Goal: Task Accomplishment & Management: Complete application form

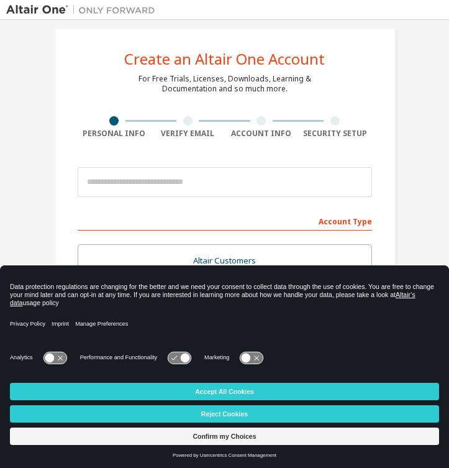
scroll to position [18, 0]
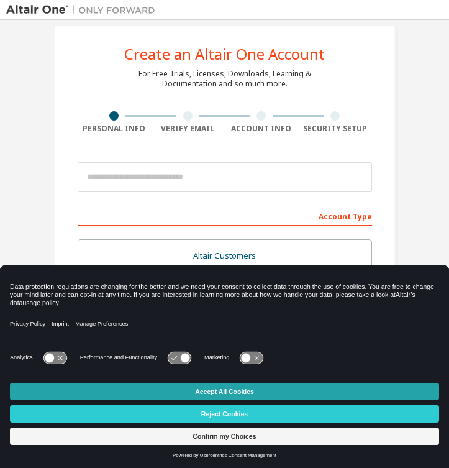
click at [226, 395] on button "Accept All Cookies" at bounding box center [224, 391] width 429 height 17
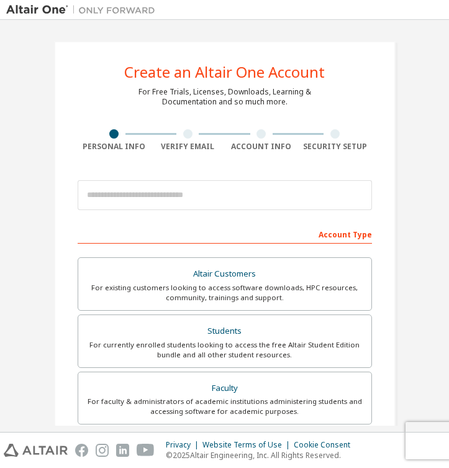
scroll to position [0, 0]
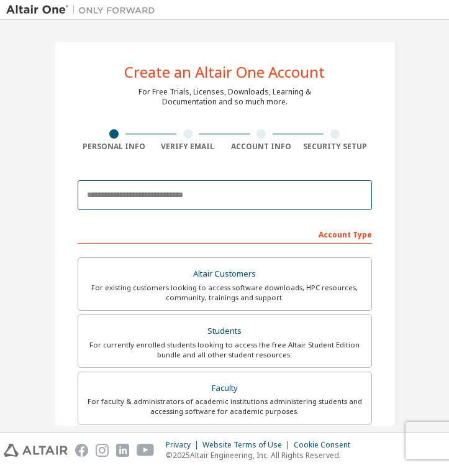
click at [190, 196] on input "email" at bounding box center [225, 195] width 295 height 30
type input "*"
click at [163, 196] on input "**********" at bounding box center [225, 195] width 295 height 30
click at [136, 197] on input "**********" at bounding box center [225, 195] width 295 height 30
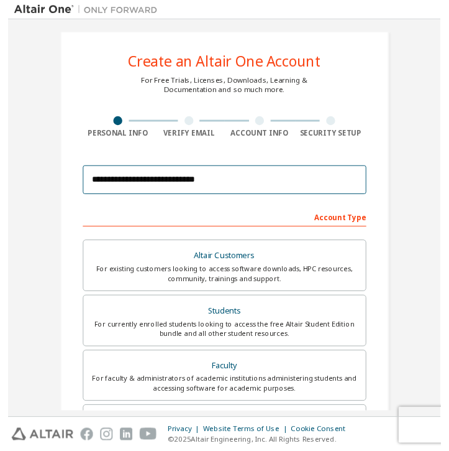
scroll to position [11, 0]
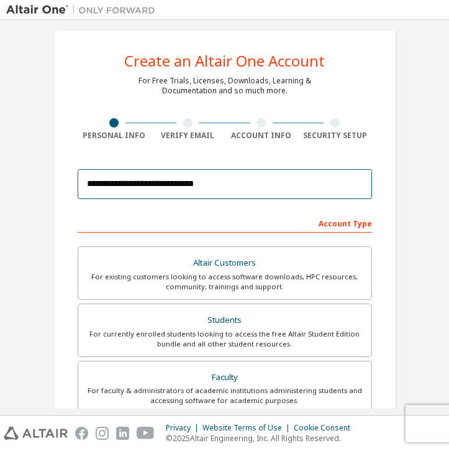
click at [191, 184] on input "**********" at bounding box center [225, 184] width 295 height 30
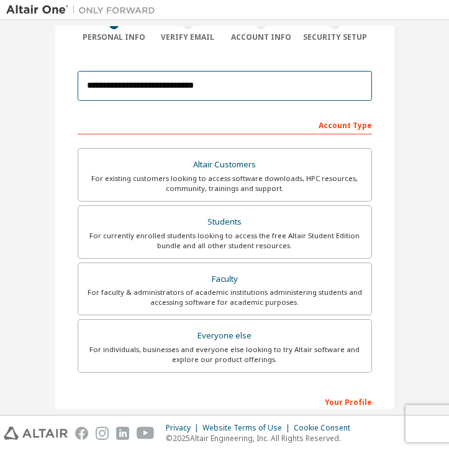
scroll to position [112, 0]
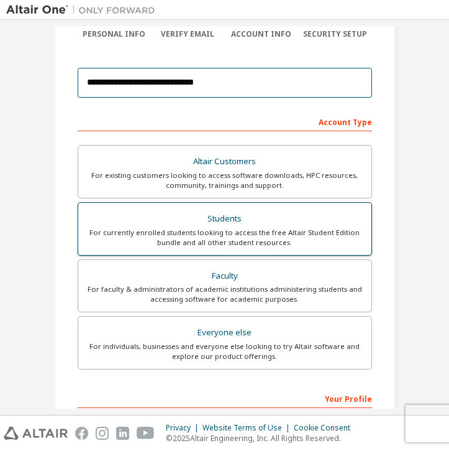
type input "**********"
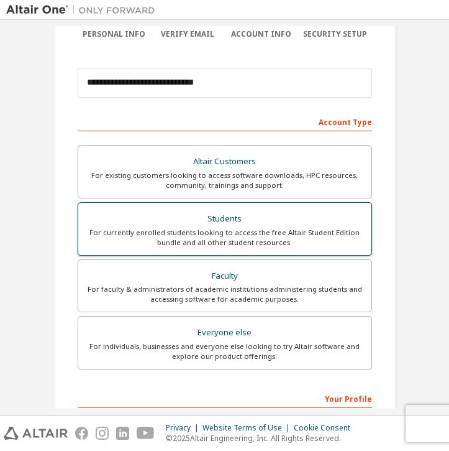
click at [230, 239] on div "For currently enrolled students looking to access the free Altair Student Editi…" at bounding box center [225, 237] width 278 height 20
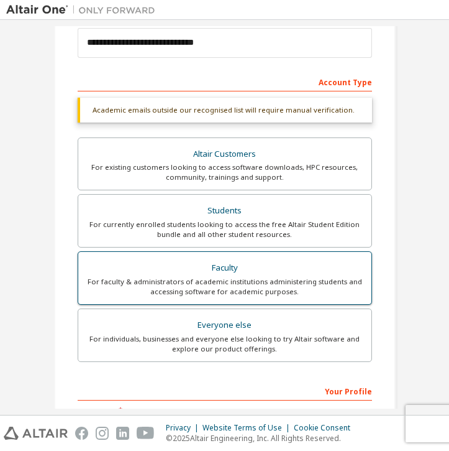
scroll to position [152, 0]
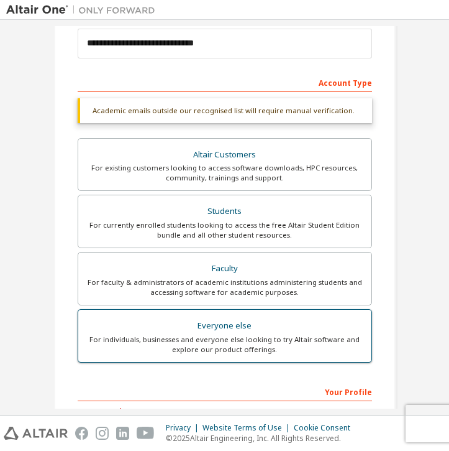
click at [255, 329] on div "Everyone else" at bounding box center [225, 325] width 278 height 17
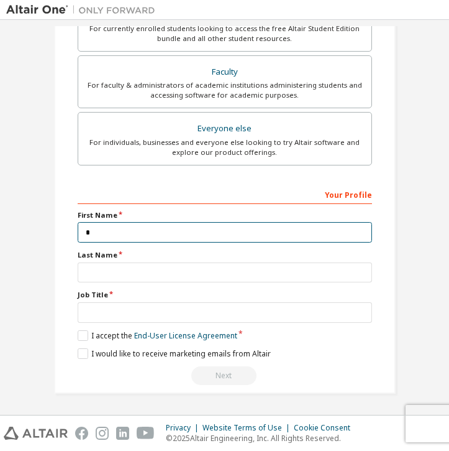
scroll to position [320, 0]
type input "******"
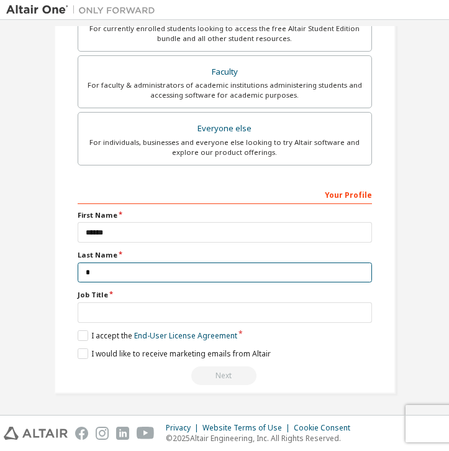
scroll to position [318, 0]
type input "*******"
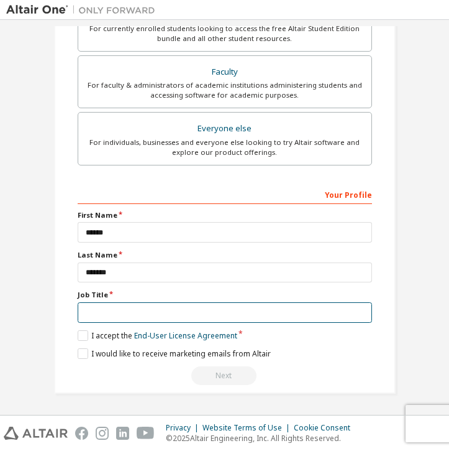
type input "*"
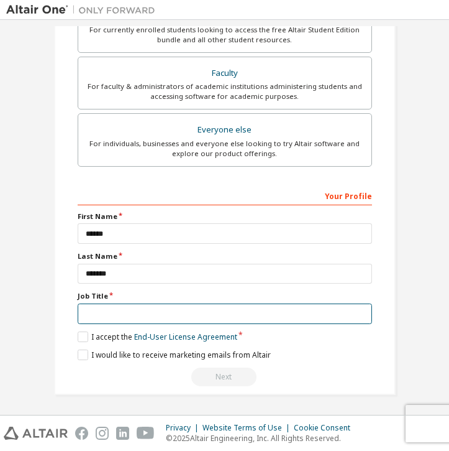
type input "*"
type input "*********"
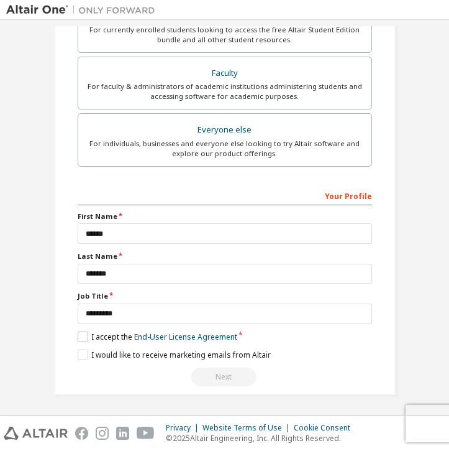
click at [81, 331] on label "I accept the End-User License Agreement" at bounding box center [158, 336] width 160 height 11
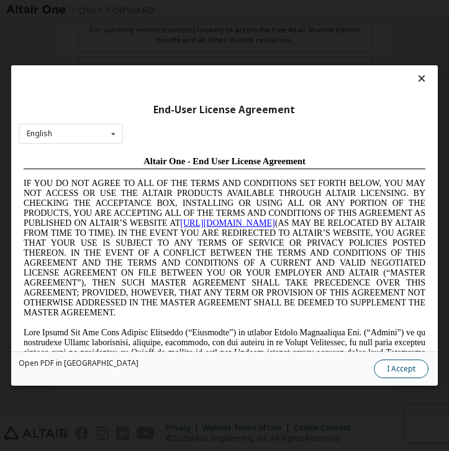
scroll to position [0, 0]
click at [400, 365] on button "I Accept" at bounding box center [401, 368] width 55 height 19
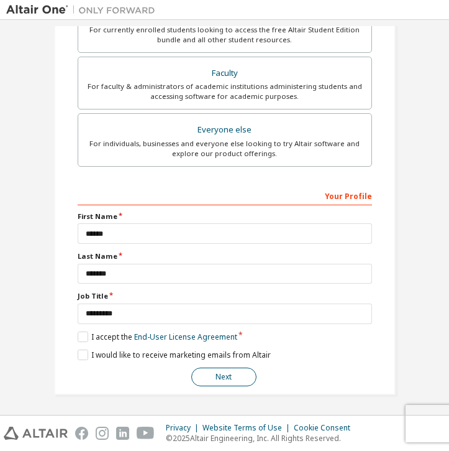
click at [244, 373] on button "Next" at bounding box center [223, 376] width 65 height 19
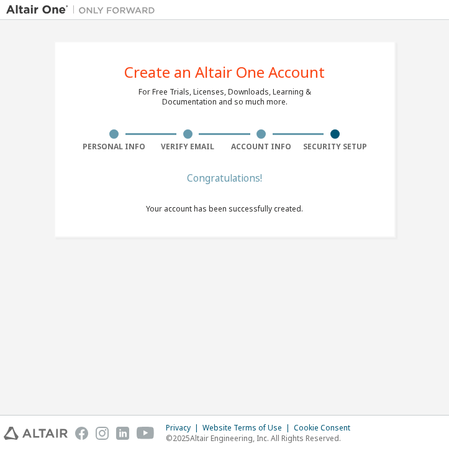
click at [252, 206] on span "Your account has been successfully created." at bounding box center [224, 208] width 157 height 11
click at [245, 180] on div "Congratulations!" at bounding box center [224, 177] width 157 height 7
click at [281, 107] on div "Create an Altair One Account For Free Trials, Licenses, Downloads, Learning & D…" at bounding box center [225, 139] width 342 height 196
click at [221, 160] on div "Create an Altair One Account For Free Trials, Licenses, Downloads, Learning & D…" at bounding box center [225, 139] width 342 height 196
click at [281, 170] on div "Create an Altair One Account For Free Trials, Licenses, Downloads, Learning & D…" at bounding box center [225, 139] width 342 height 196
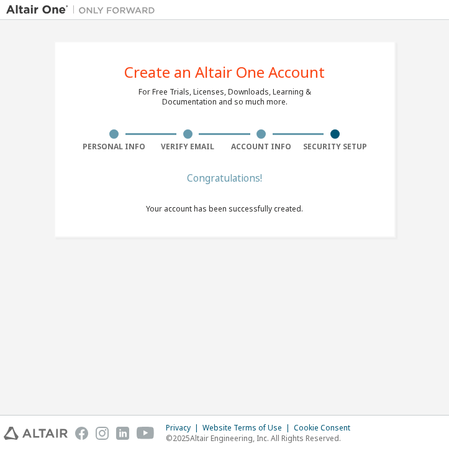
click at [259, 227] on div "Congratulations! Your account has been successfully created." at bounding box center [224, 201] width 157 height 55
click at [199, 267] on div "Create an Altair One Account For Free Trials, Licenses, Downloads, Learning & D…" at bounding box center [224, 217] width 437 height 382
click at [282, 153] on div "Create an Altair One Account For Free Trials, Licenses, Downloads, Learning & D…" at bounding box center [225, 139] width 342 height 196
click at [208, 176] on div "Congratulations!" at bounding box center [224, 177] width 157 height 7
click at [239, 226] on div "Congratulations! Your account has been successfully created." at bounding box center [224, 201] width 157 height 55
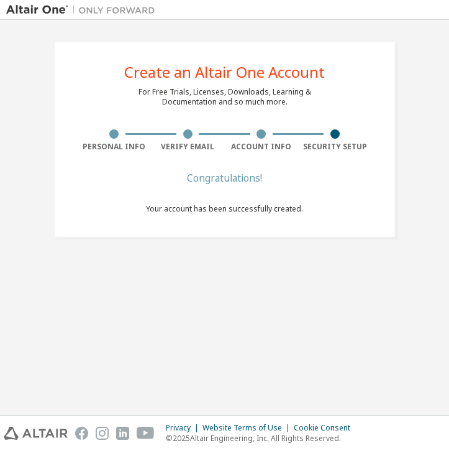
click at [240, 180] on div "Congratulations!" at bounding box center [224, 177] width 157 height 7
click at [294, 118] on div "Create an Altair One Account For Free Trials, Licenses, Downloads, Learning & D…" at bounding box center [225, 139] width 342 height 196
click at [414, 106] on div "Create an Altair One Account For Free Trials, Licenses, Downloads, Learning & D…" at bounding box center [224, 139] width 437 height 226
click at [201, 248] on div "Create an Altair One Account For Free Trials, Licenses, Downloads, Learning & D…" at bounding box center [225, 139] width 372 height 226
click at [216, 230] on div "Create an Altair One Account For Free Trials, Licenses, Downloads, Learning & D…" at bounding box center [225, 139] width 342 height 196
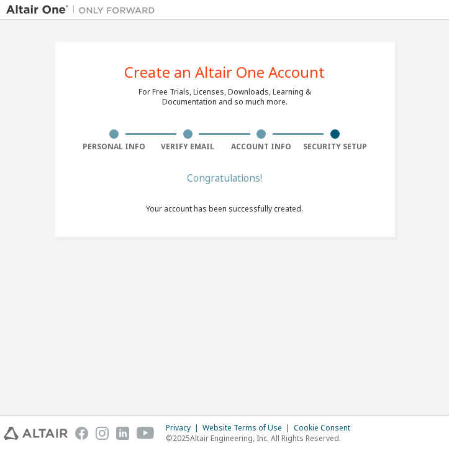
click at [196, 175] on div "Congratulations!" at bounding box center [224, 177] width 157 height 7
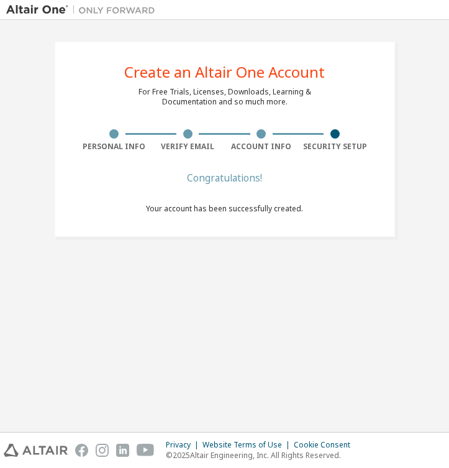
click at [190, 144] on div "Verify Email" at bounding box center [188, 147] width 74 height 10
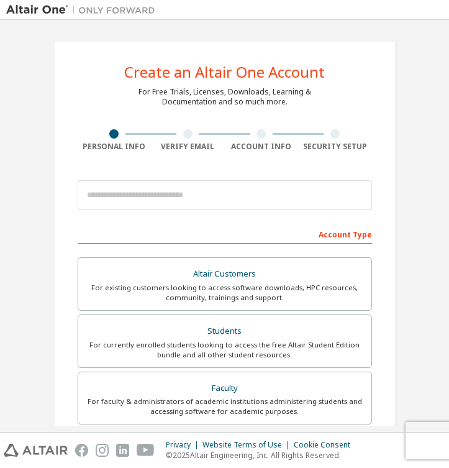
click at [109, 56] on div "Create an Altair One Account For Free Trials, Licenses, Downloads, Learning & D…" at bounding box center [225, 375] width 342 height 669
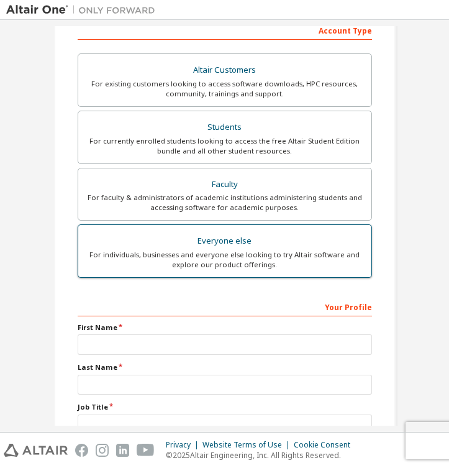
scroll to position [203, 0]
